Goal: Ask a question: Seek information or help from site administrators or community

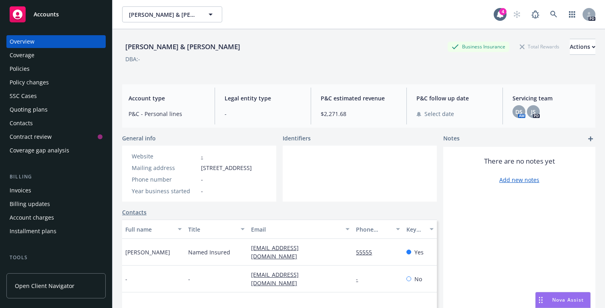
click at [57, 15] on span "Accounts" at bounding box center [46, 14] width 25 height 6
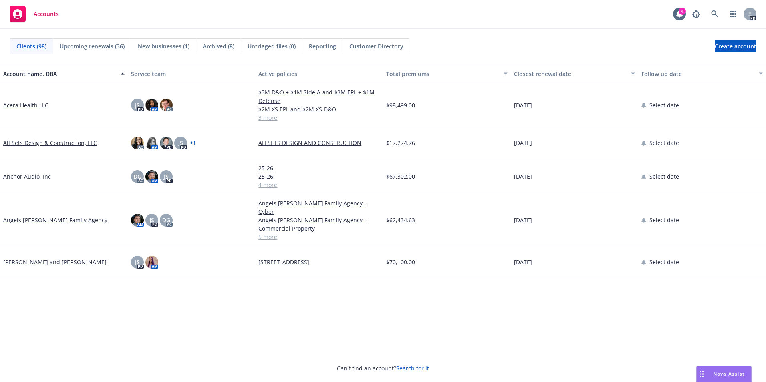
click at [715, 369] on div "Nova Assist" at bounding box center [724, 373] width 54 height 15
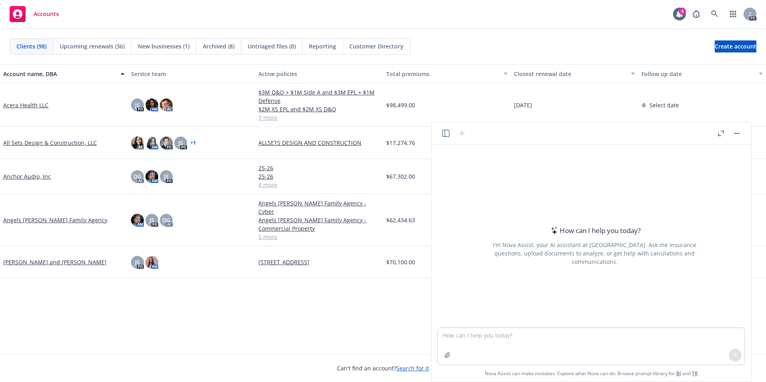
click at [443, 135] on icon "button" at bounding box center [445, 133] width 7 height 7
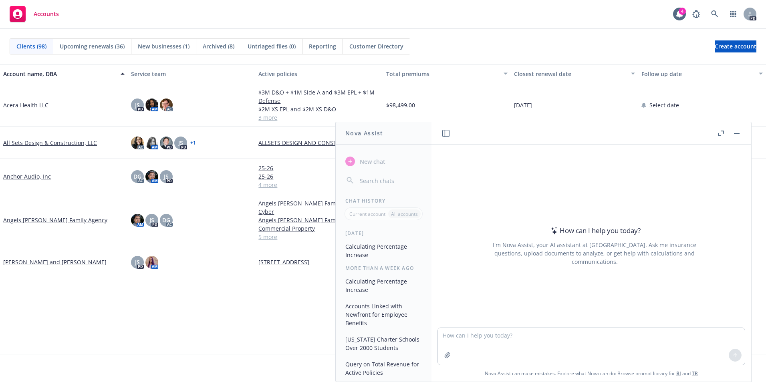
click at [443, 135] on icon "button" at bounding box center [445, 133] width 7 height 7
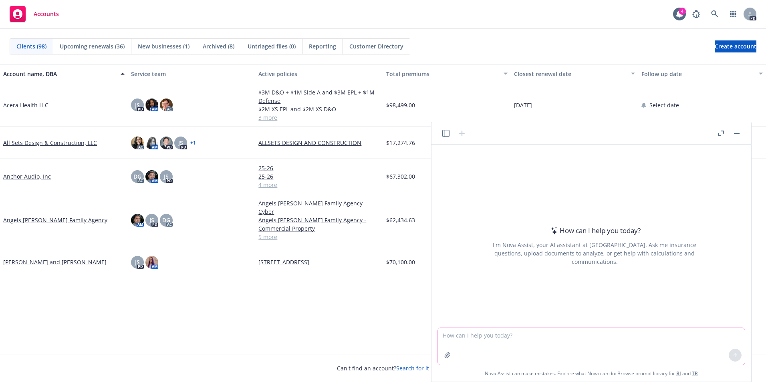
click at [473, 336] on textarea at bounding box center [591, 346] width 307 height 37
click at [583, 336] on textarea at bounding box center [591, 346] width 307 height 37
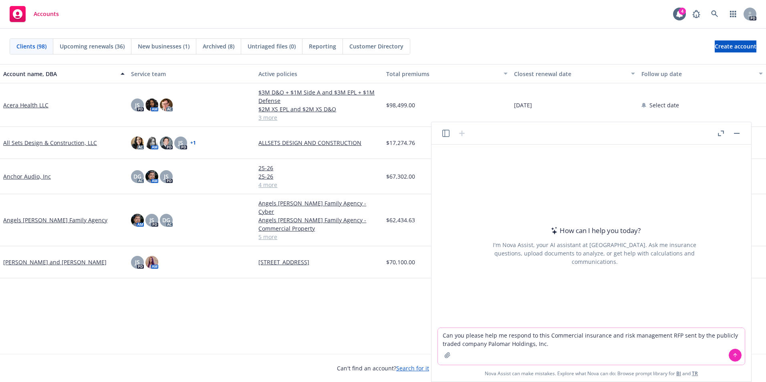
click at [561, 343] on textarea "Can you please help me respond to this Commercial insurance and risk management…" at bounding box center [591, 346] width 307 height 37
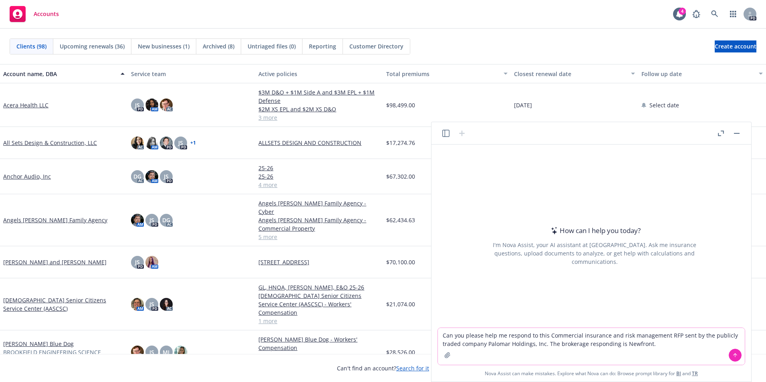
type textarea "Can you please help me respond to this Commercial insurance and risk management…"
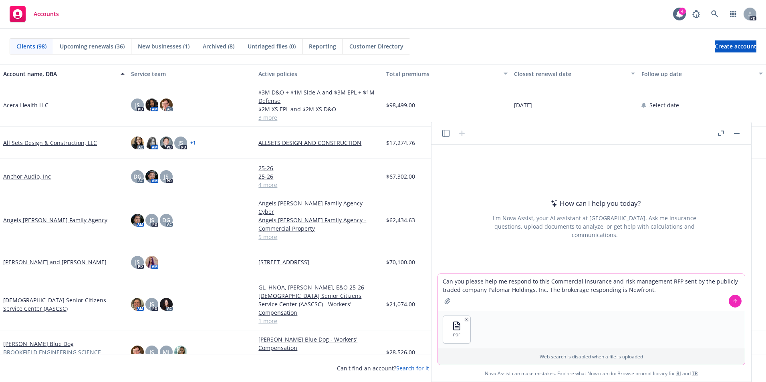
click at [733, 300] on icon at bounding box center [735, 301] width 6 height 6
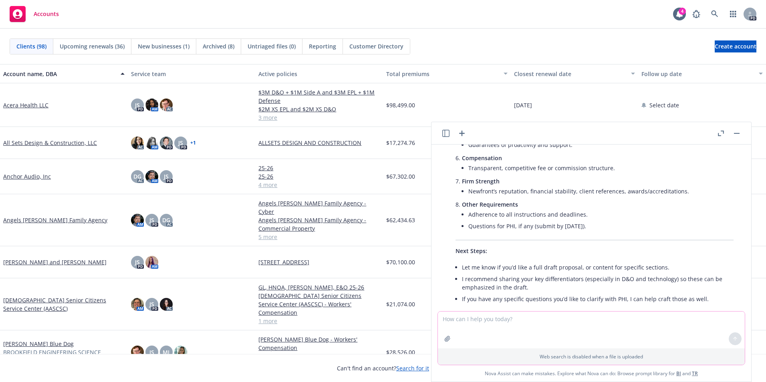
scroll to position [576, 0]
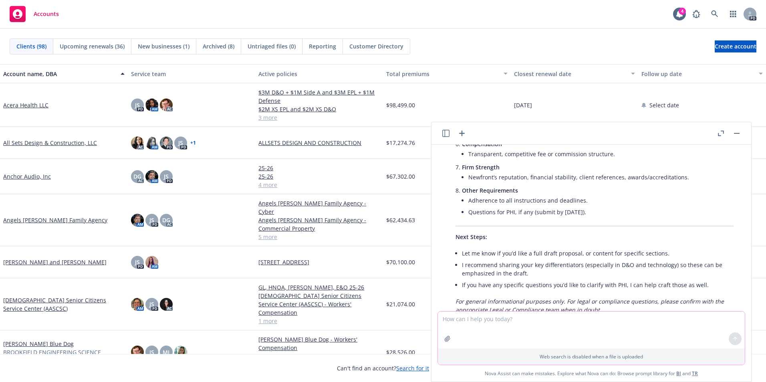
click at [501, 315] on textarea at bounding box center [591, 330] width 307 height 37
drag, startPoint x: 658, startPoint y: 318, endPoint x: 642, endPoint y: 318, distance: 16.0
click at [443, 319] on textarea "Can you look at the responding brokerages website to address the key differenti…" at bounding box center [591, 330] width 307 height 37
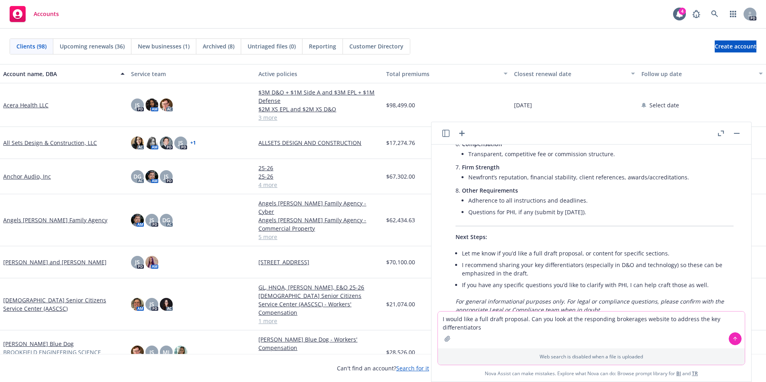
click at [663, 318] on textarea "I would like a full draft proposal. Can you look at the responding brokerages w…" at bounding box center [591, 330] width 307 height 37
click at [561, 329] on textarea "I would like a full draft proposal. Can you look at the responding brokerages w…" at bounding box center [591, 330] width 307 height 37
click at [545, 327] on textarea "I would like a full draft proposal. Can you look at the responding brokerages w…" at bounding box center [591, 330] width 307 height 37
click at [640, 327] on textarea "I would like a full draft proposal. Can you look at the responding brokerages w…" at bounding box center [591, 330] width 307 height 37
drag, startPoint x: 640, startPoint y: 327, endPoint x: 654, endPoint y: 342, distance: 21.0
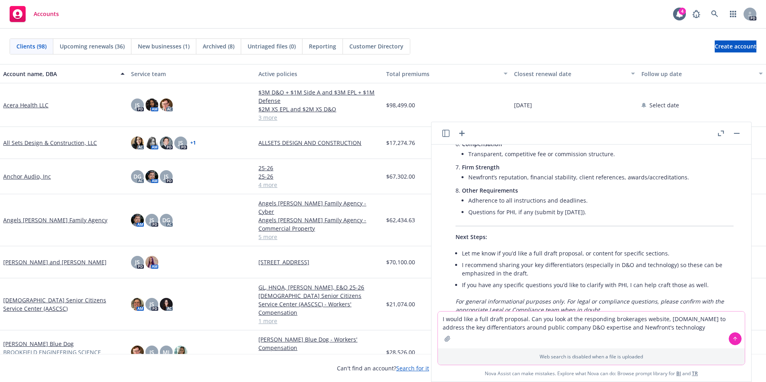
click at [630, 340] on textarea "I would like a full draft proposal. Can you look at the responding brokerages w…" at bounding box center [591, 330] width 307 height 37
click at [699, 327] on textarea "I would like a full draft proposal. Can you look at the responding brokerages w…" at bounding box center [591, 330] width 307 height 37
type textarea "I would like a full draft proposal. Can you look at the responding brokerages w…"
click at [731, 338] on button at bounding box center [735, 338] width 13 height 13
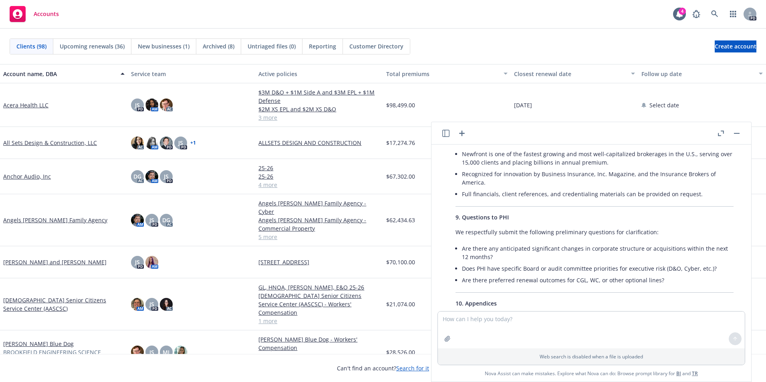
scroll to position [1868, 0]
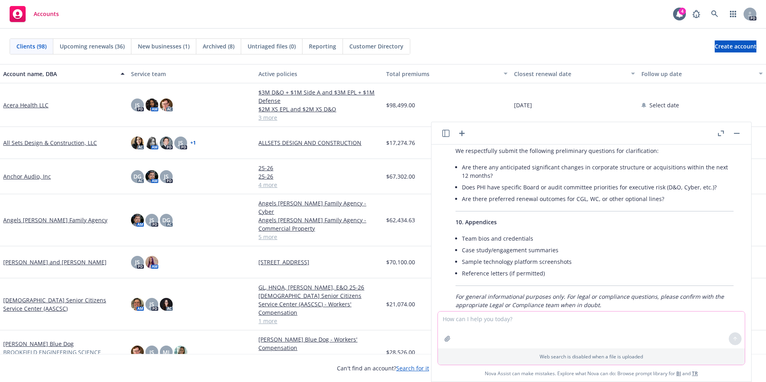
click at [506, 322] on textarea at bounding box center [591, 330] width 307 height 37
click at [567, 321] on textarea "Can you expand upon the expertise in analyzing, benchmarking coverage" at bounding box center [591, 330] width 307 height 37
click at [661, 317] on textarea "Can you expand upon the expertise in analyzing policies, benchmarking coverage" at bounding box center [591, 330] width 307 height 37
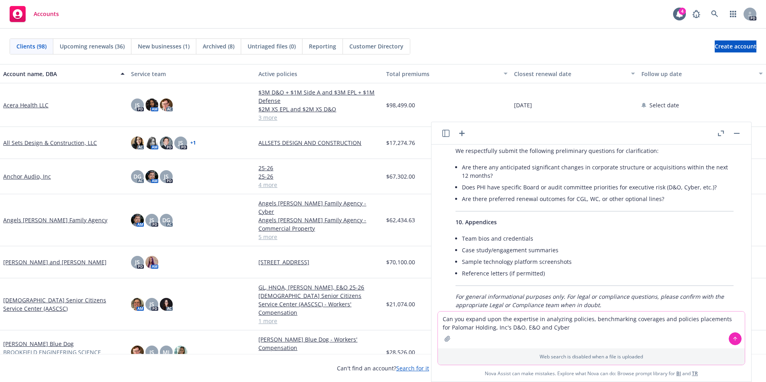
click at [588, 319] on textarea "Can you expand upon the expertise in analyzing policies, benchmarking coverages…" at bounding box center [591, 330] width 307 height 37
click at [624, 330] on textarea "Can you expand upon the expertise in analyzing policy language, benchmarking co…" at bounding box center [591, 330] width 307 height 37
click at [678, 318] on textarea "Can you expand upon the expertise in analyzing policy language, benchmarking co…" at bounding box center [591, 330] width 307 height 37
click at [475, 328] on textarea "Can you expand upon the expertise in analyzing policy language, benchmarking co…" at bounding box center [591, 330] width 307 height 37
click at [696, 326] on textarea "Can you expand upon the expertise in analyzing policy language, benchmarking co…" at bounding box center [591, 330] width 307 height 37
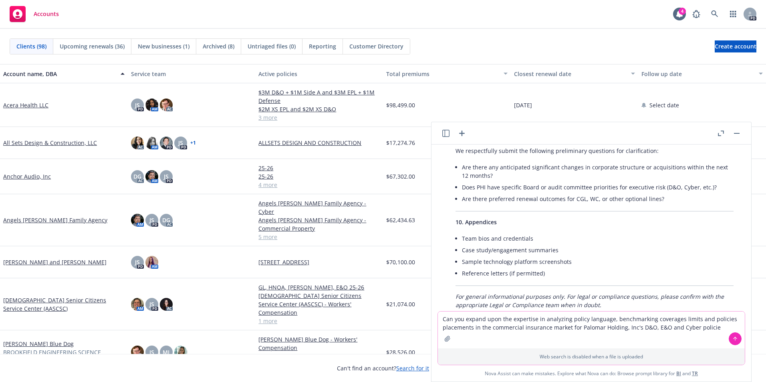
type textarea "Can you expand upon the expertise in analyzing policy language, benchmarking co…"
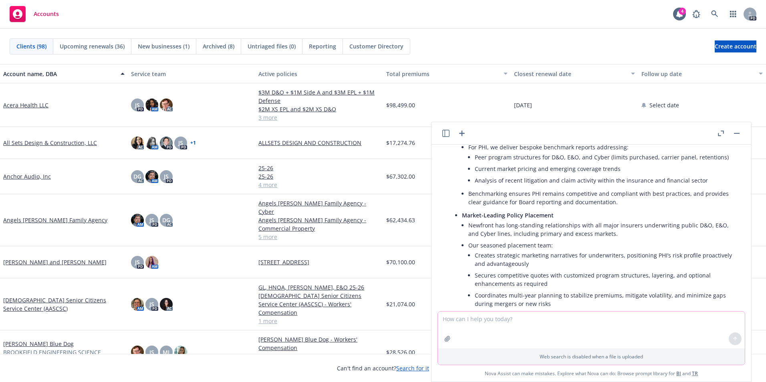
scroll to position [2541, 0]
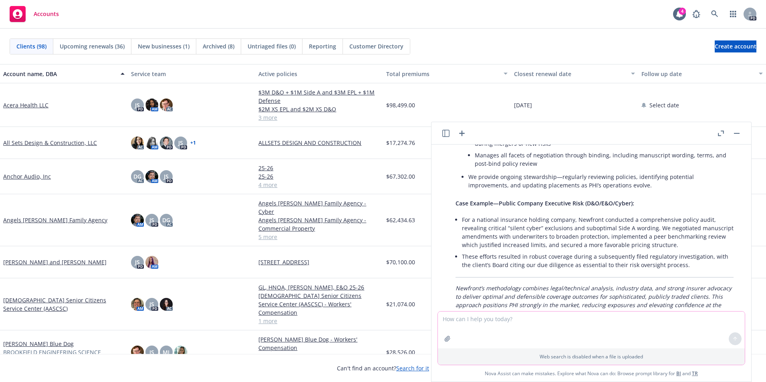
click at [475, 323] on textarea at bounding box center [591, 330] width 307 height 37
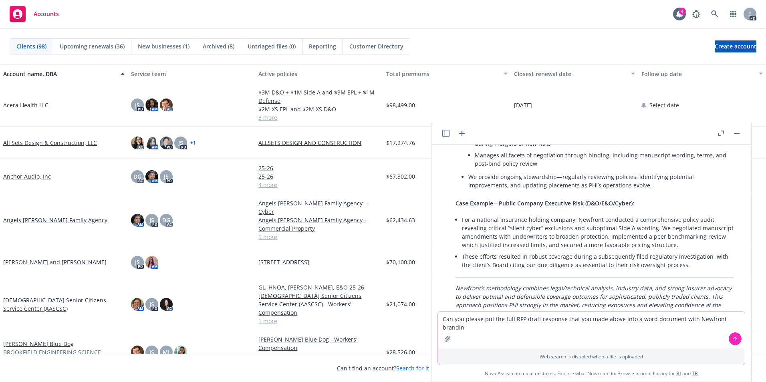
type textarea "Can you please put the full RFP draft response that you made above into a word …"
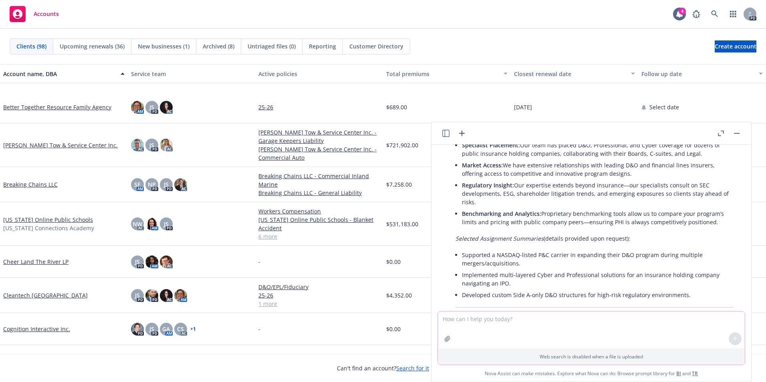
scroll to position [320, 0]
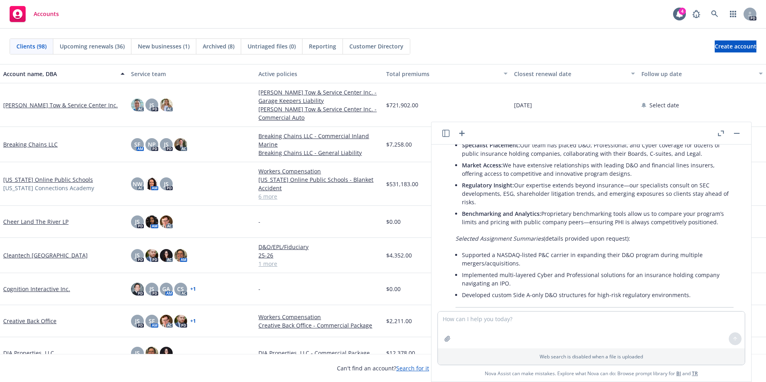
click at [37, 290] on link "Cognition Interactive Inc." at bounding box center [36, 289] width 67 height 8
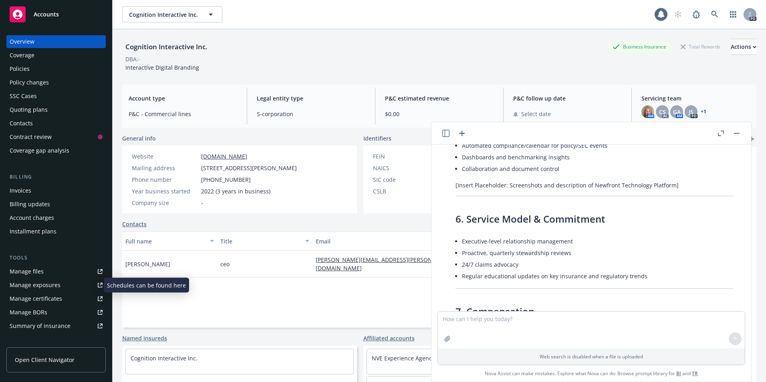
scroll to position [3923, 0]
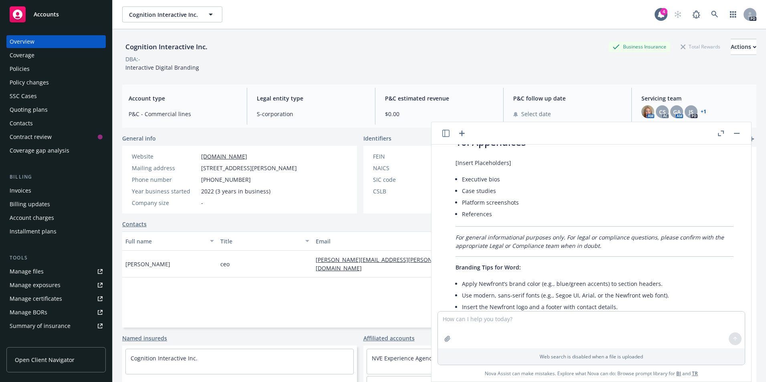
click at [736, 133] on rect "button" at bounding box center [737, 133] width 6 height 1
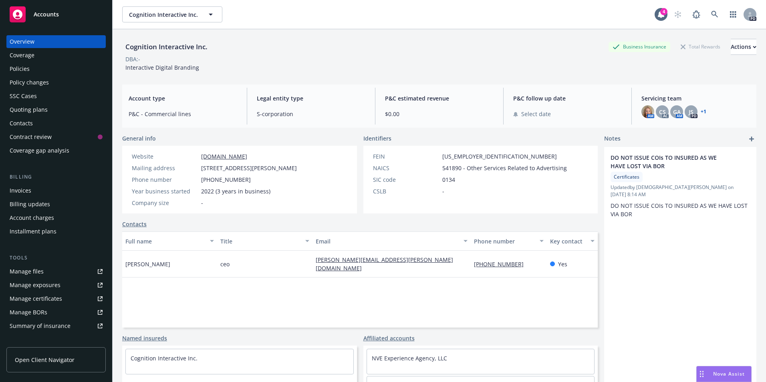
click at [14, 66] on div "Policies" at bounding box center [20, 68] width 20 height 13
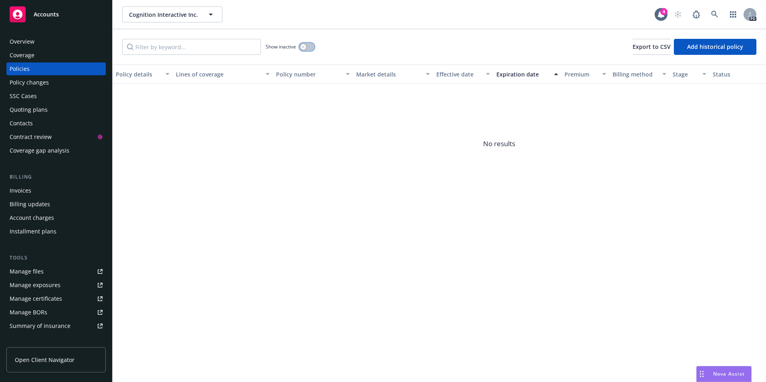
click at [306, 48] on button "button" at bounding box center [306, 47] width 15 height 8
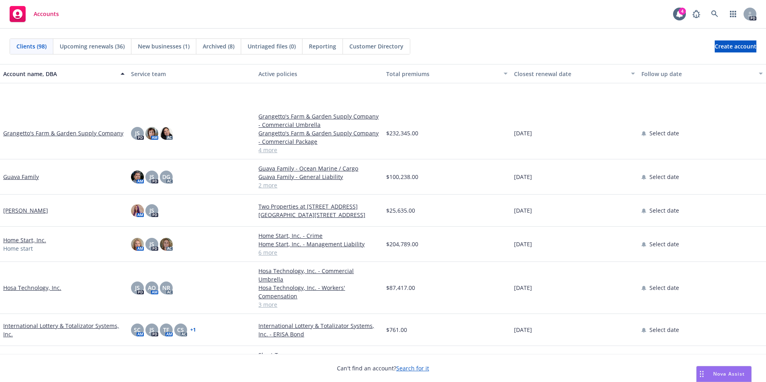
scroll to position [921, 0]
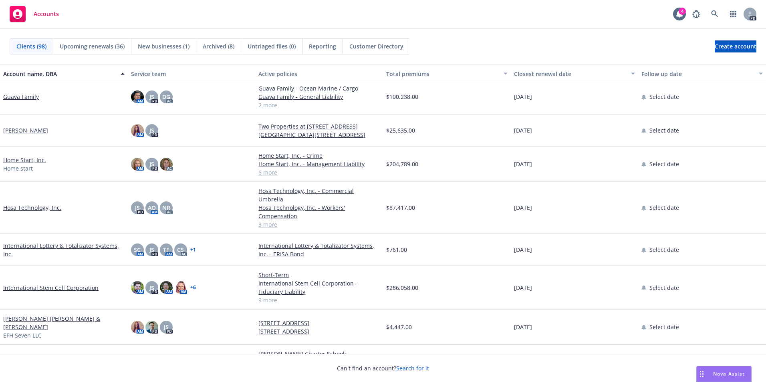
click at [43, 209] on link "Hosa Technology, Inc." at bounding box center [32, 207] width 58 height 8
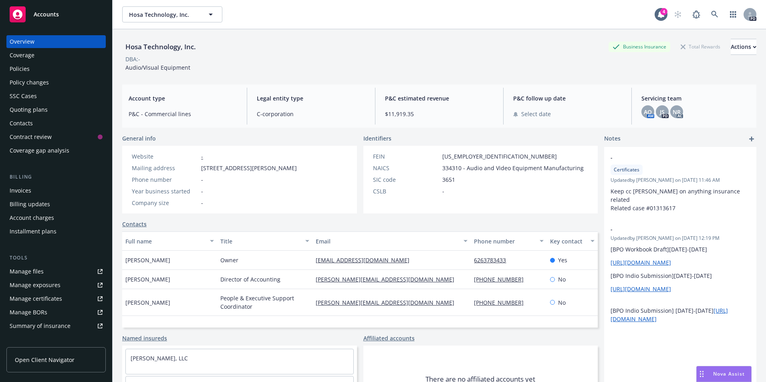
click at [32, 70] on div "Policies" at bounding box center [56, 68] width 93 height 13
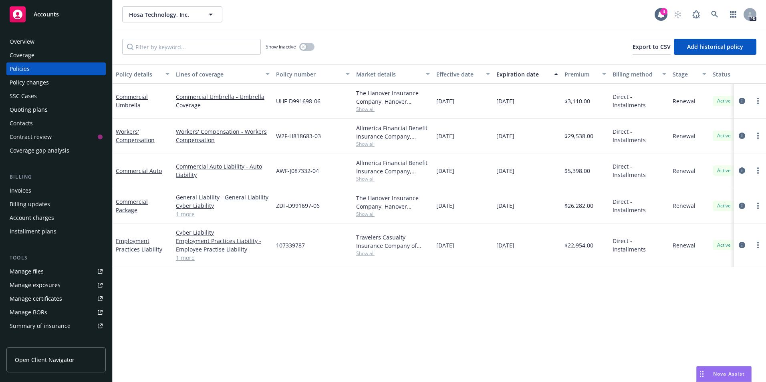
click at [34, 17] on span "Accounts" at bounding box center [46, 14] width 25 height 6
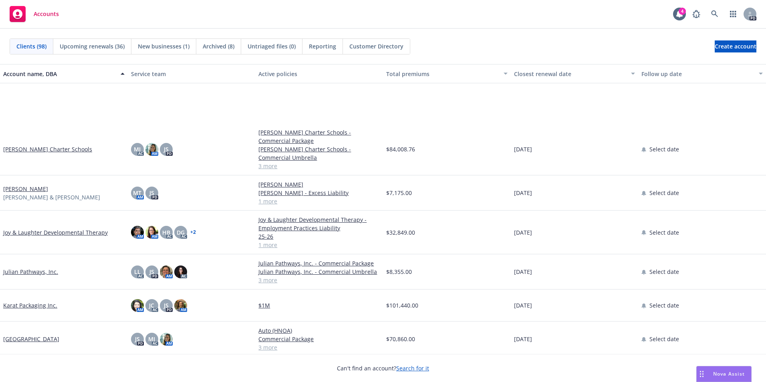
scroll to position [1162, 0]
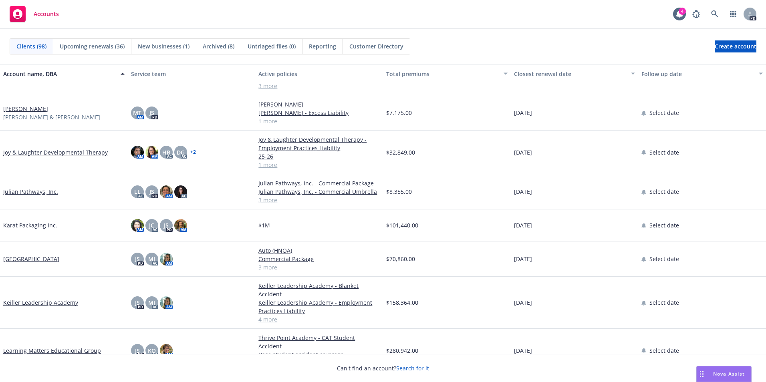
click at [20, 223] on link "Karat Packaging Inc." at bounding box center [30, 225] width 54 height 8
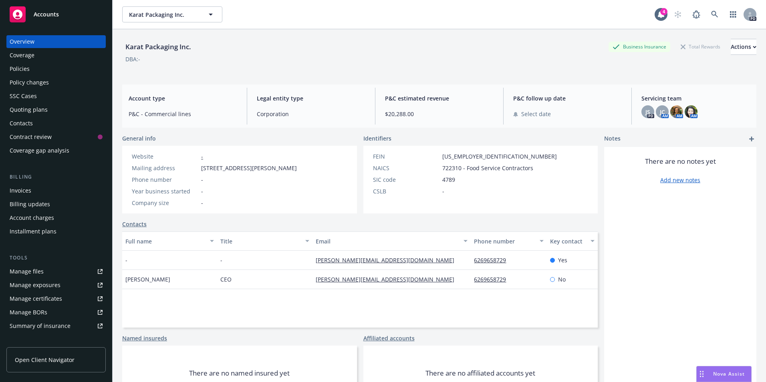
click at [35, 68] on div "Policies" at bounding box center [56, 68] width 93 height 13
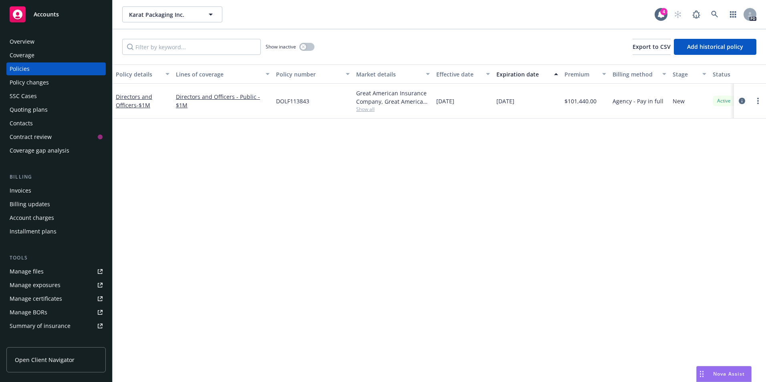
click at [39, 16] on span "Accounts" at bounding box center [46, 14] width 25 height 6
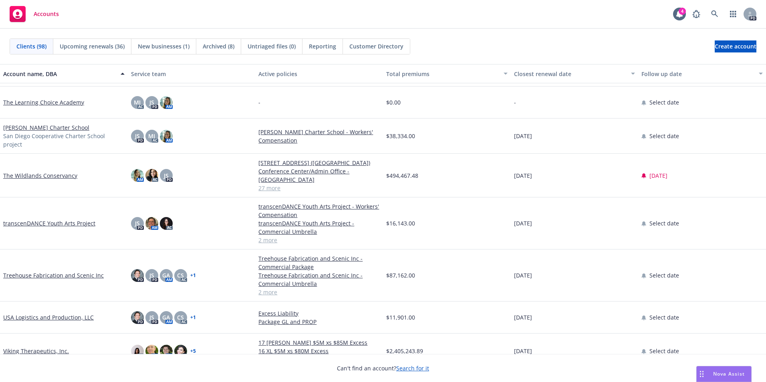
scroll to position [2936, 0]
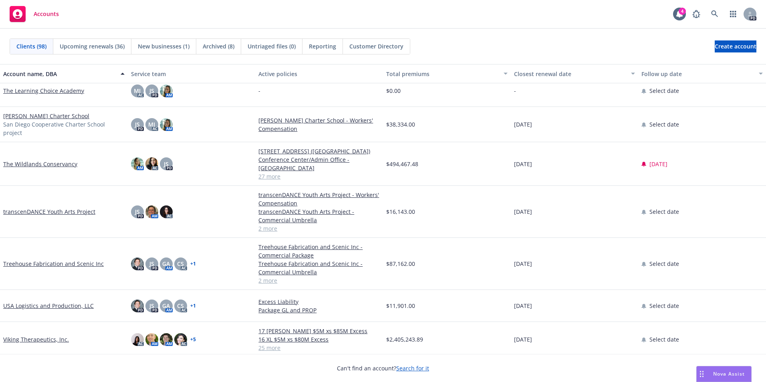
click at [38, 336] on link "Viking Therapeutics, Inc." at bounding box center [36, 339] width 66 height 8
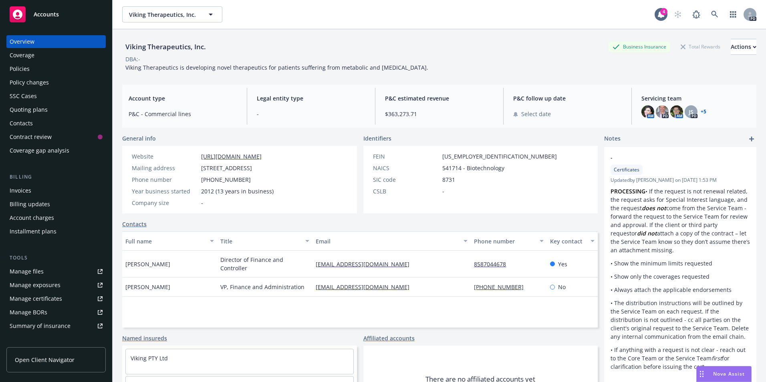
click at [32, 68] on div "Policies" at bounding box center [56, 68] width 93 height 13
